Goal: Task Accomplishment & Management: Manage account settings

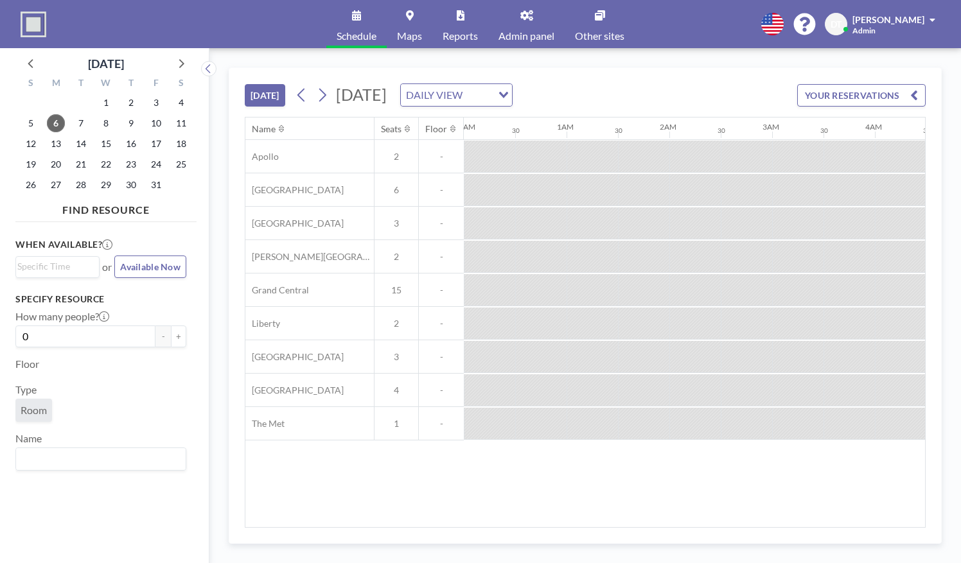
scroll to position [0, 925]
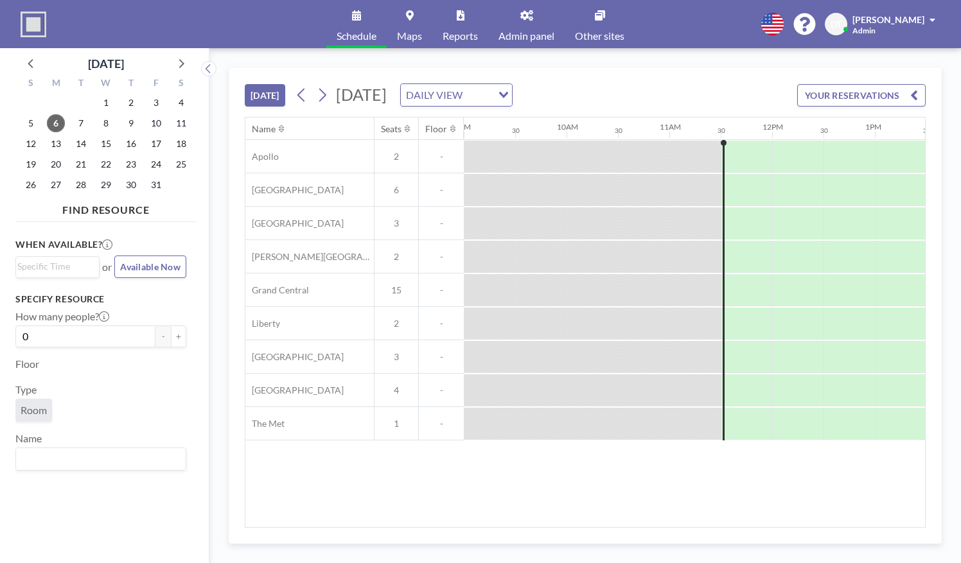
click at [602, 18] on icon at bounding box center [600, 15] width 10 height 10
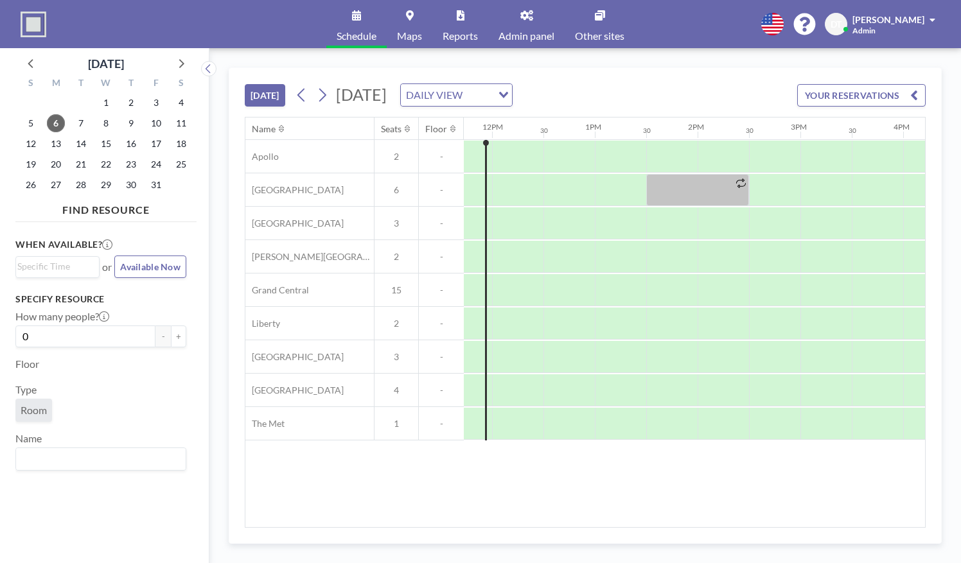
scroll to position [0, 1219]
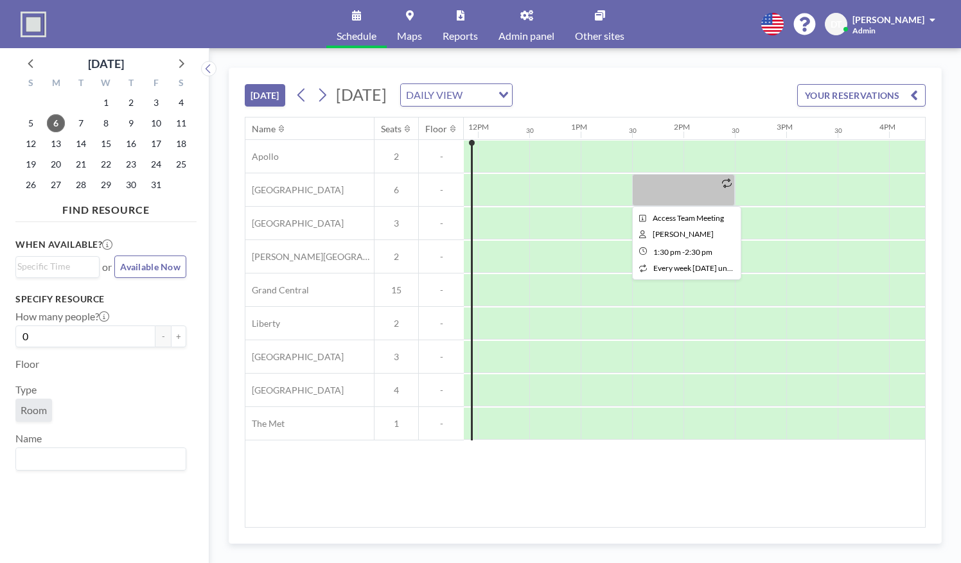
click at [665, 200] on div at bounding box center [683, 190] width 103 height 32
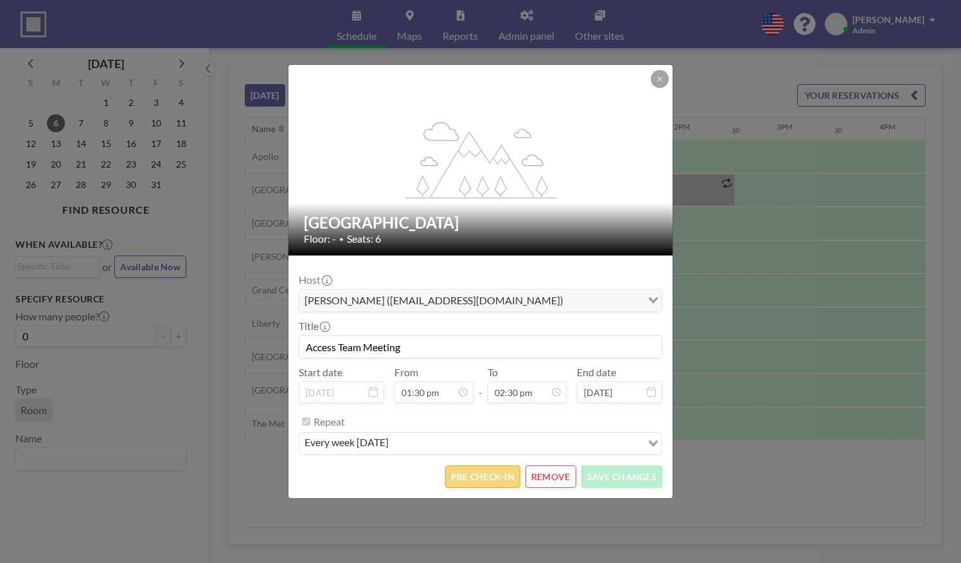
click at [483, 473] on button "PRE CHECK-IN" at bounding box center [482, 477] width 75 height 22
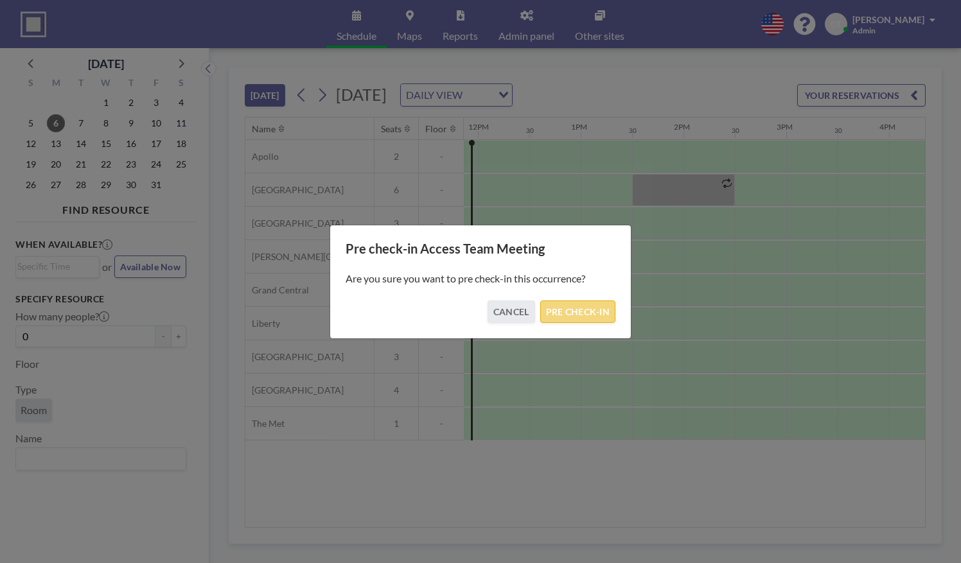
click at [581, 315] on button "PRE CHECK-IN" at bounding box center [577, 312] width 75 height 22
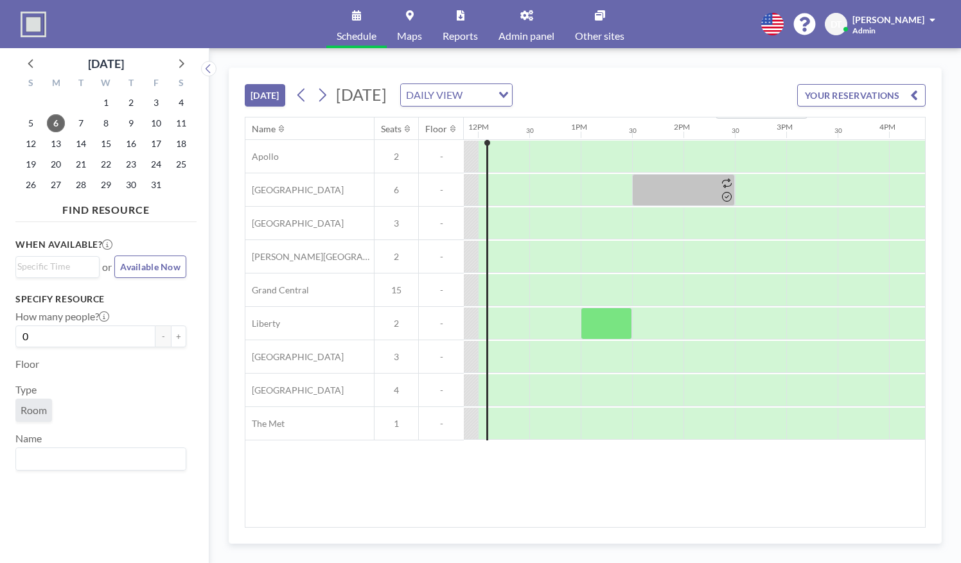
click at [705, 82] on div "[DATE] [DATE] DAILY VIEW Loading... YOUR RESERVATIONS" at bounding box center [585, 92] width 681 height 49
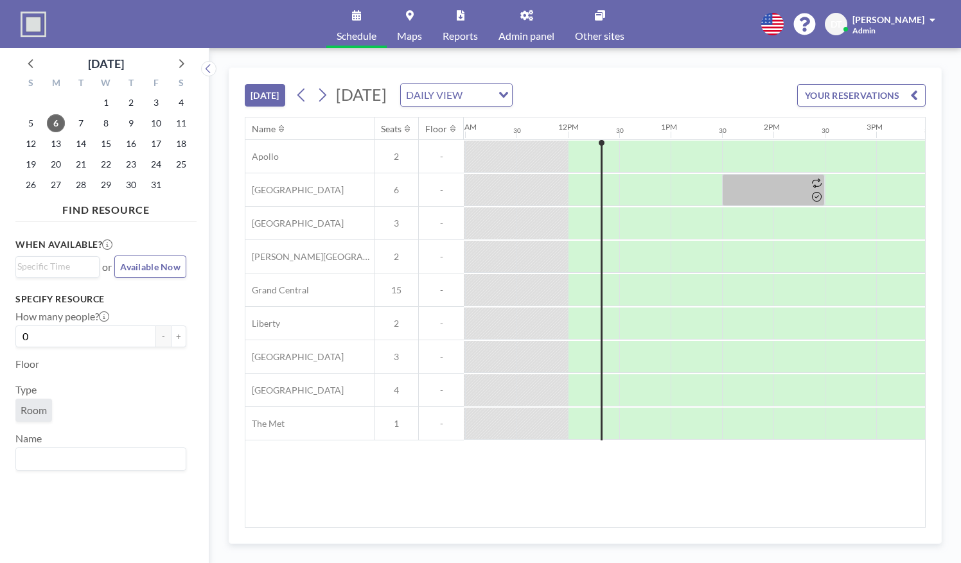
scroll to position [0, 1130]
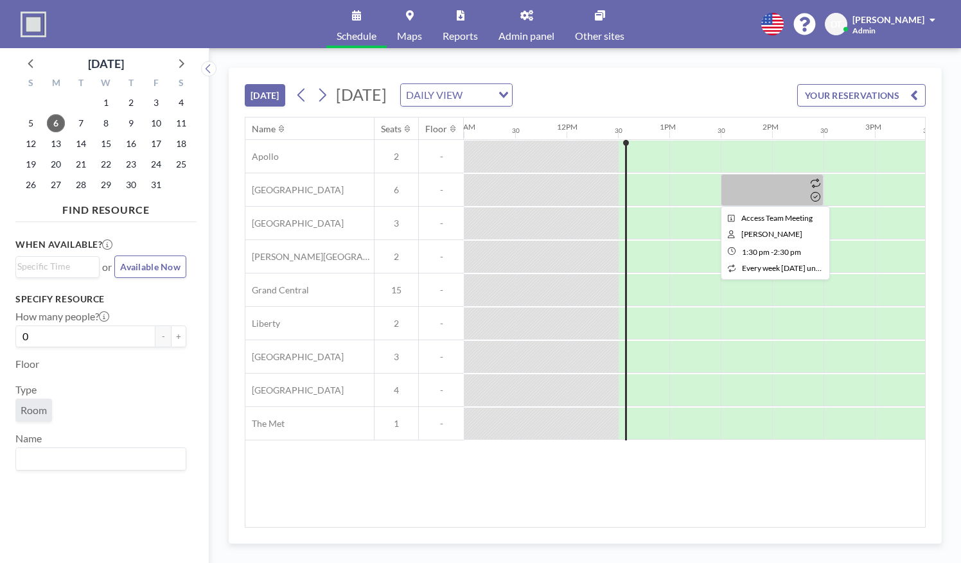
click at [768, 191] on div at bounding box center [771, 190] width 103 height 32
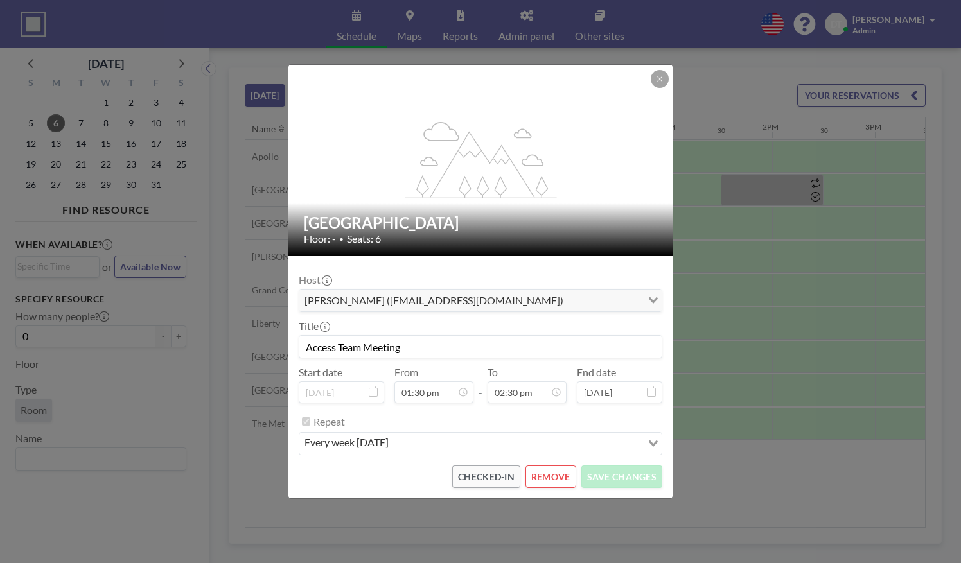
scroll to position [663, 0]
click at [665, 527] on div "flex-grow: 1.2; [GEOGRAPHIC_DATA] Floor: - • Seats: 6 Host [PERSON_NAME] ([EMAI…" at bounding box center [480, 281] width 961 height 563
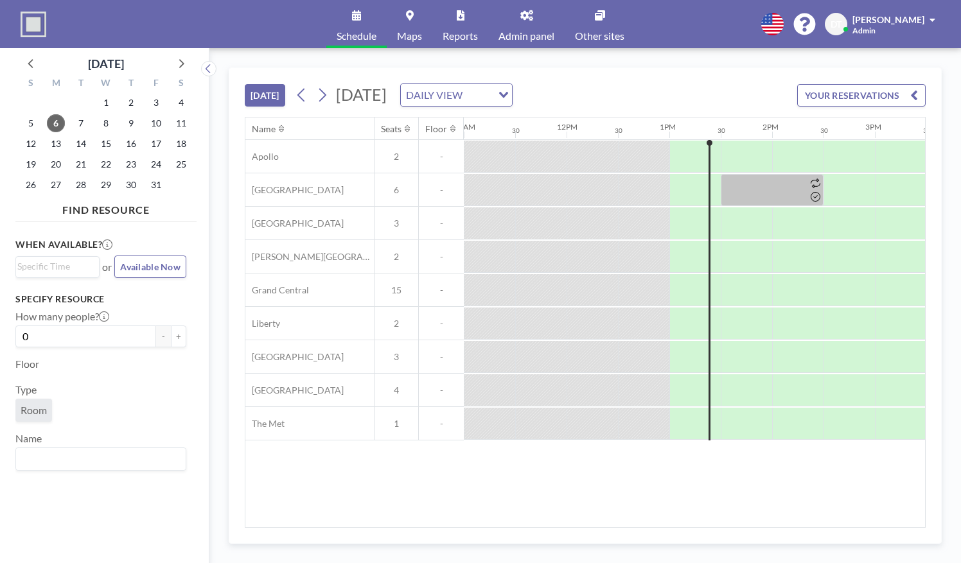
click at [677, 521] on div "Name Seats Floor 12AM 30 1AM 30 2AM 30 3AM 30 4AM 30 5AM 30 6AM 30 7AM 30 8AM 3…" at bounding box center [584, 323] width 679 height 410
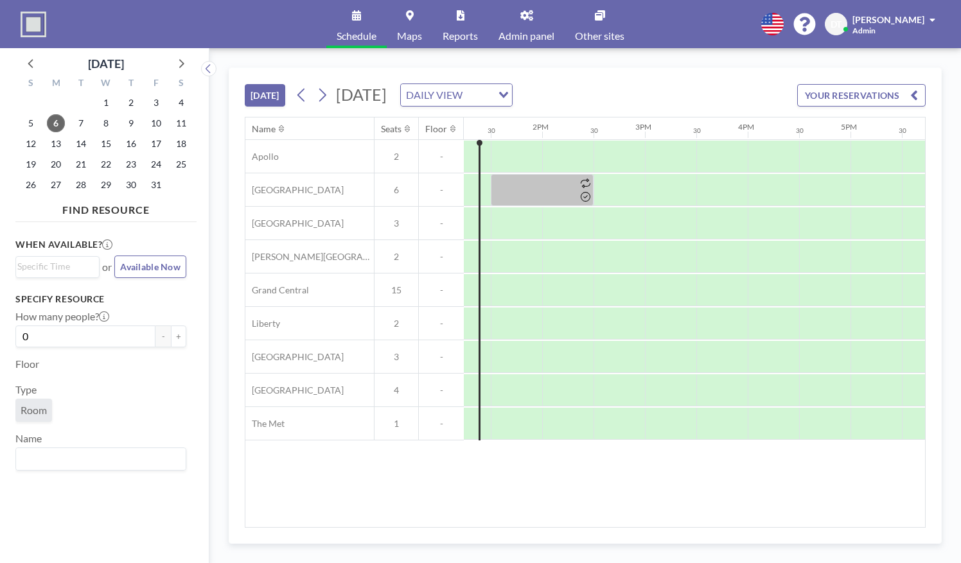
scroll to position [0, 1372]
